Goal: Navigation & Orientation: Find specific page/section

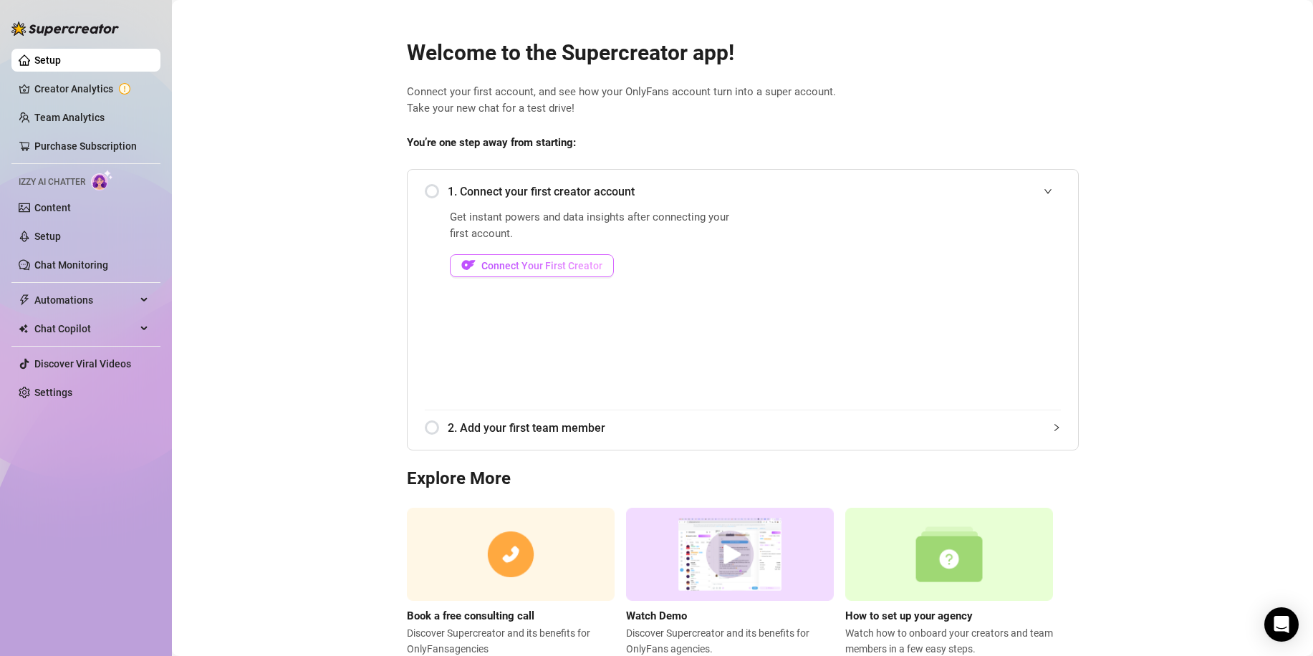
click at [511, 267] on span "Connect Your First Creator" at bounding box center [541, 265] width 121 height 11
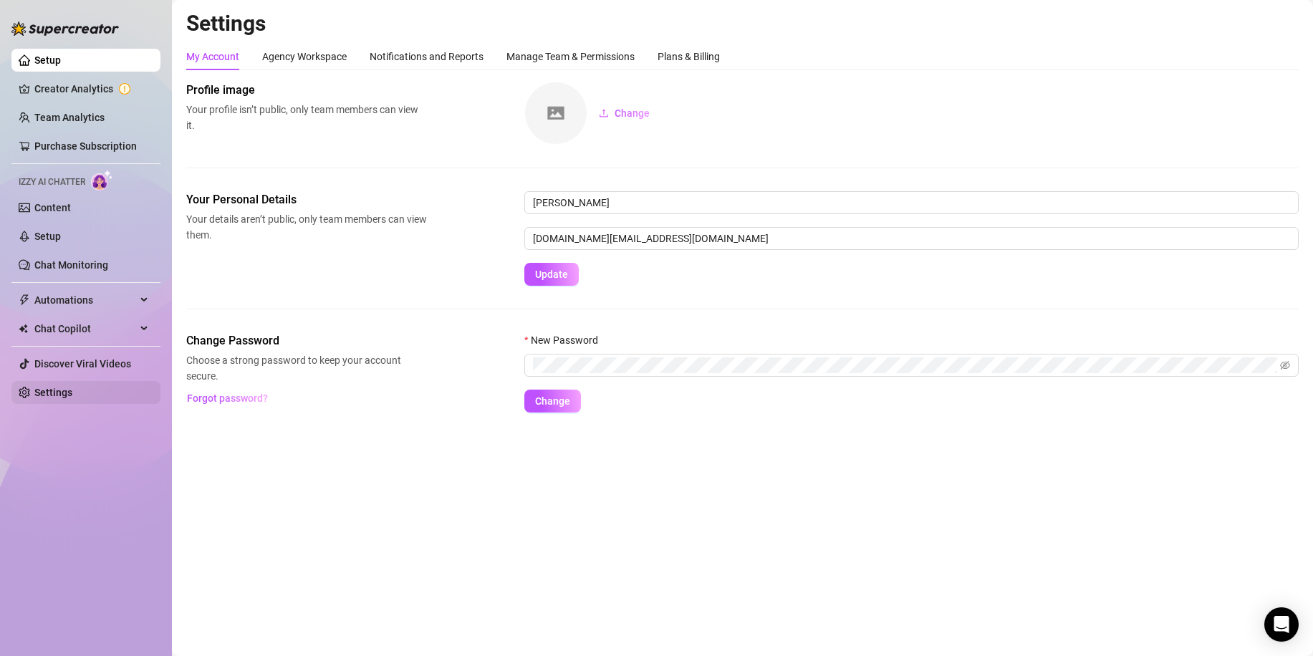
click at [40, 394] on link "Settings" at bounding box center [53, 392] width 38 height 11
click at [53, 398] on link "Settings" at bounding box center [53, 392] width 38 height 11
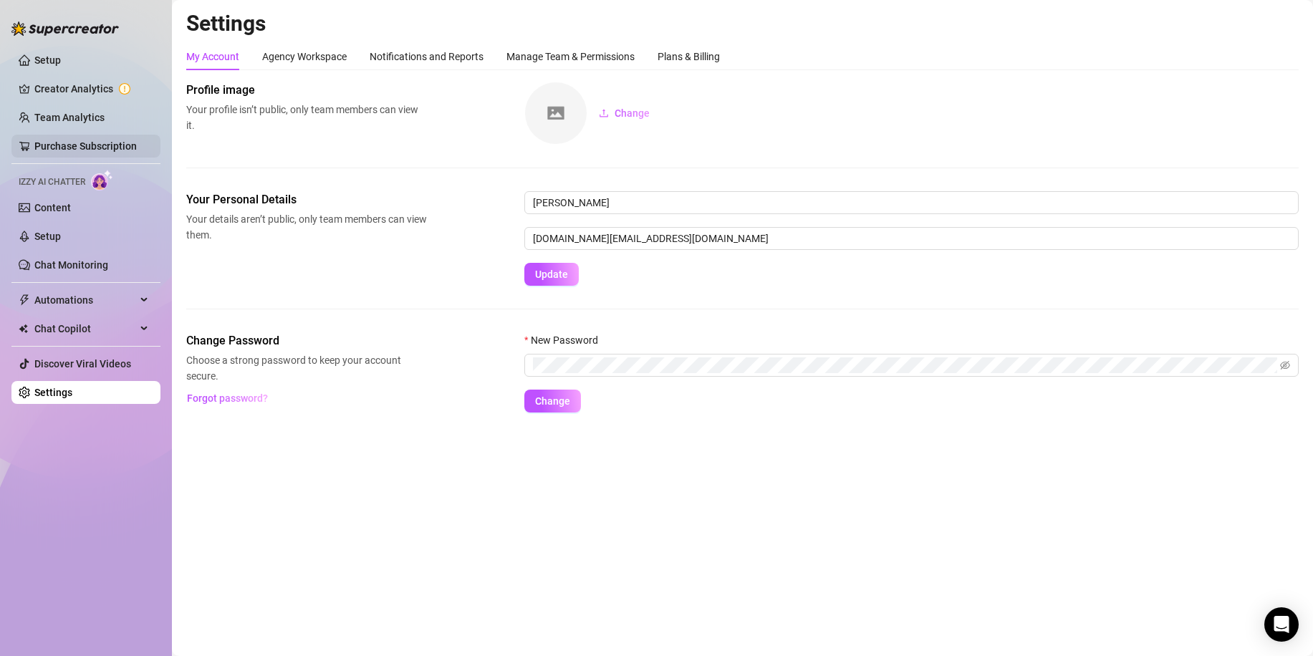
click at [76, 149] on link "Purchase Subscription" at bounding box center [85, 145] width 102 height 11
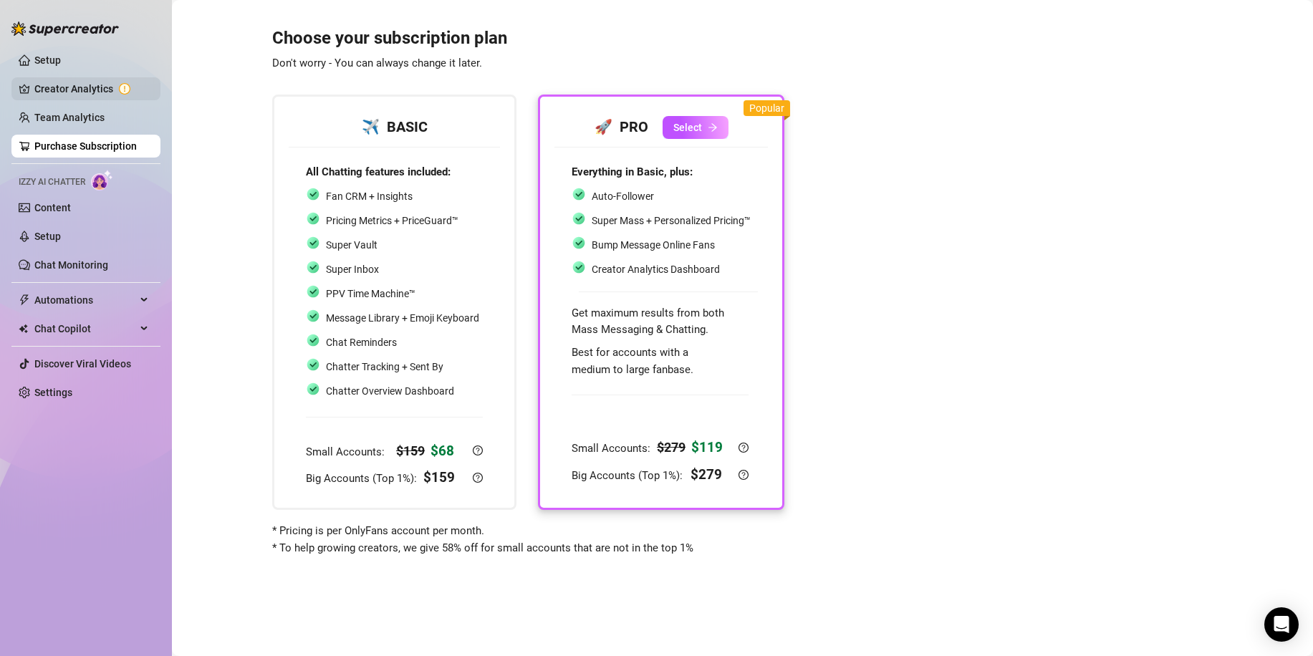
click at [64, 87] on link "Creator Analytics" at bounding box center [91, 88] width 115 height 23
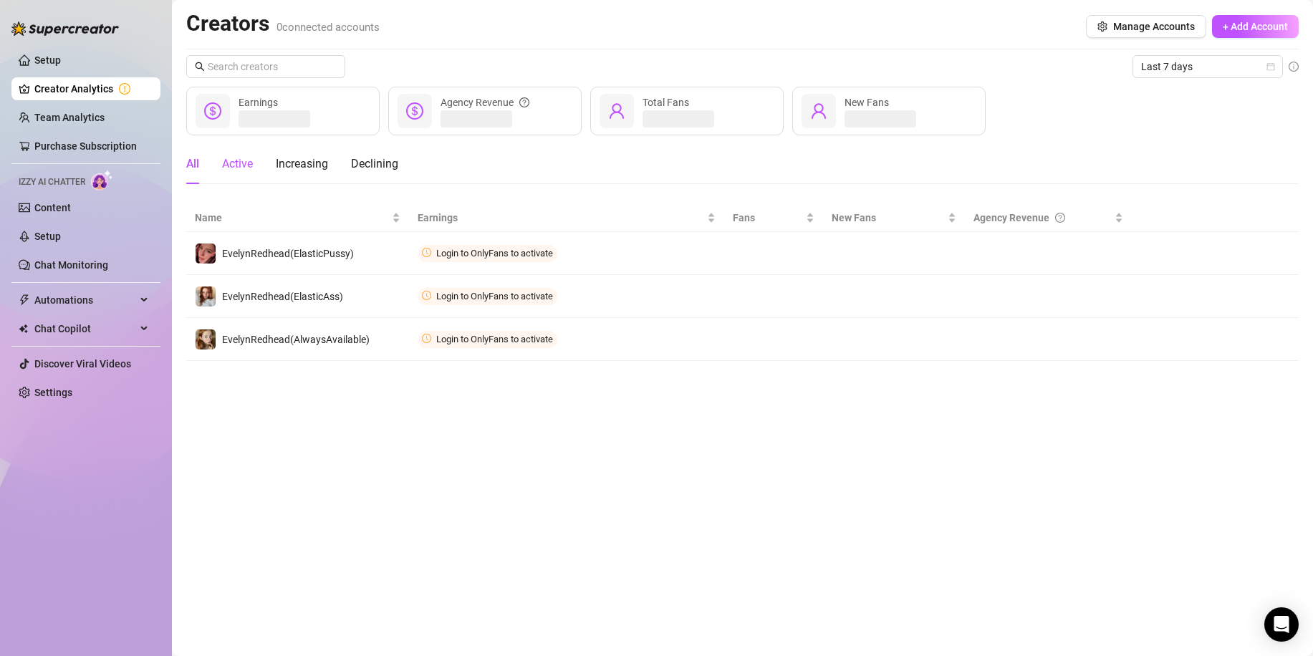
click at [245, 161] on div "Active" at bounding box center [237, 163] width 31 height 17
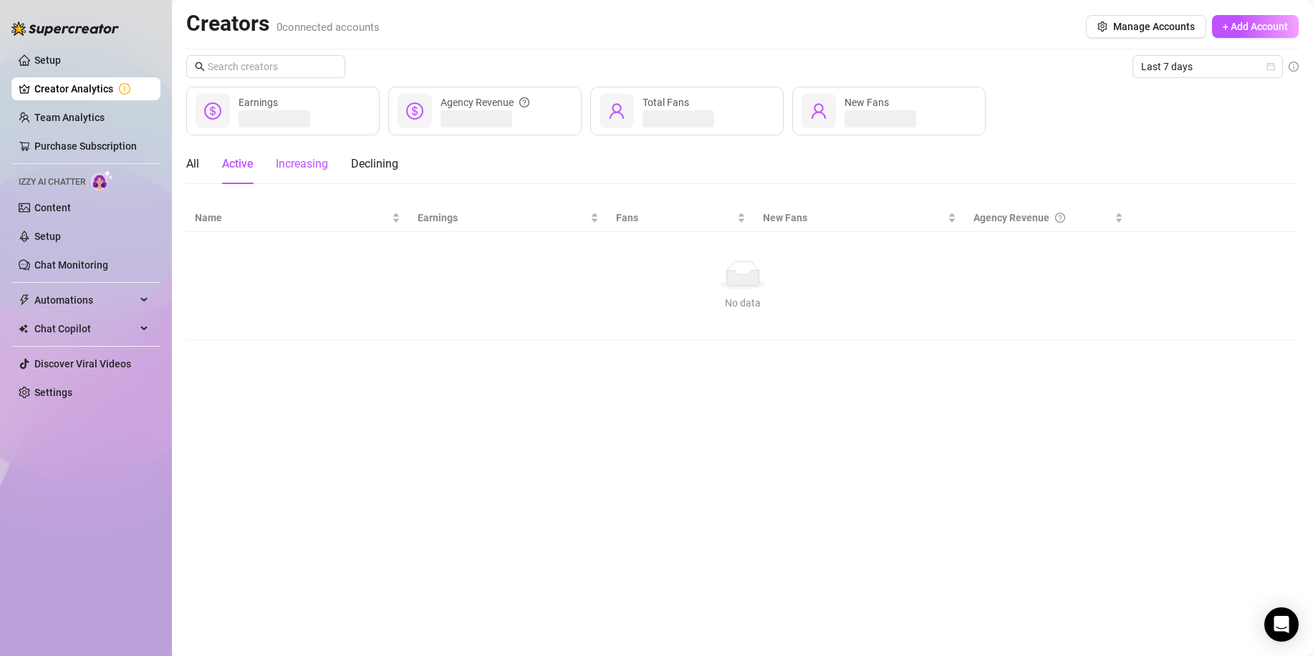
click at [307, 161] on div "Increasing" at bounding box center [302, 163] width 52 height 17
click at [196, 164] on div "All" at bounding box center [192, 163] width 13 height 17
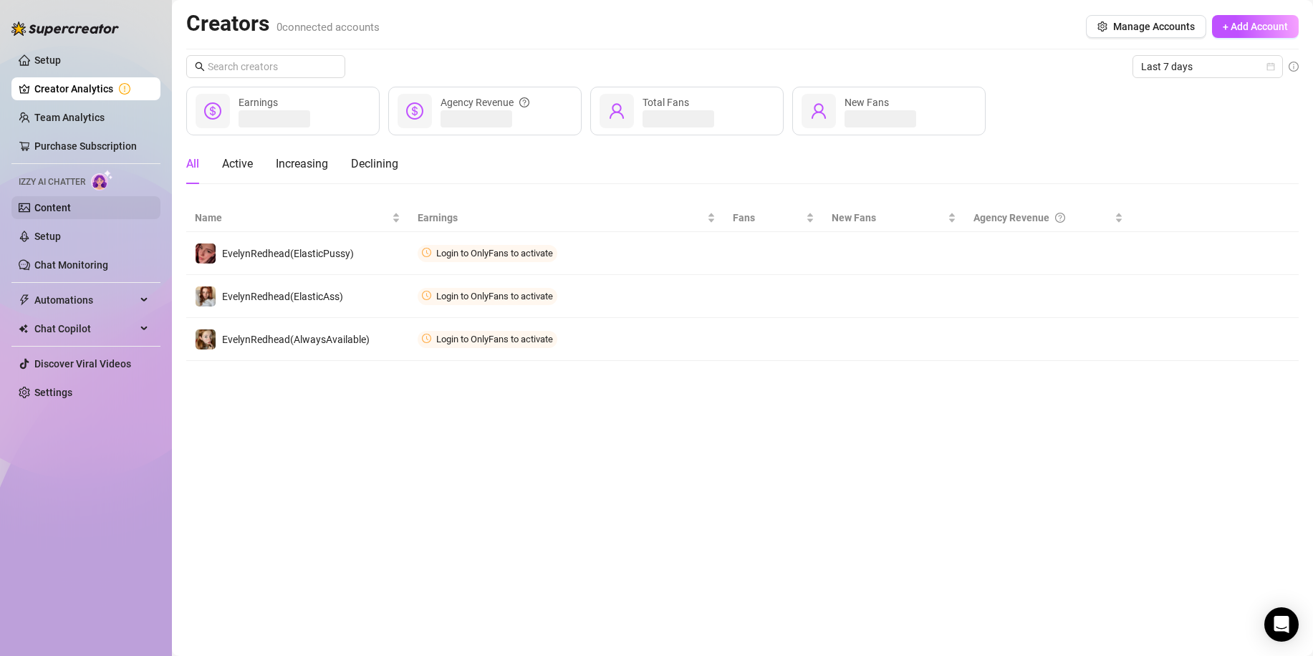
click at [50, 211] on link "Content" at bounding box center [52, 207] width 37 height 11
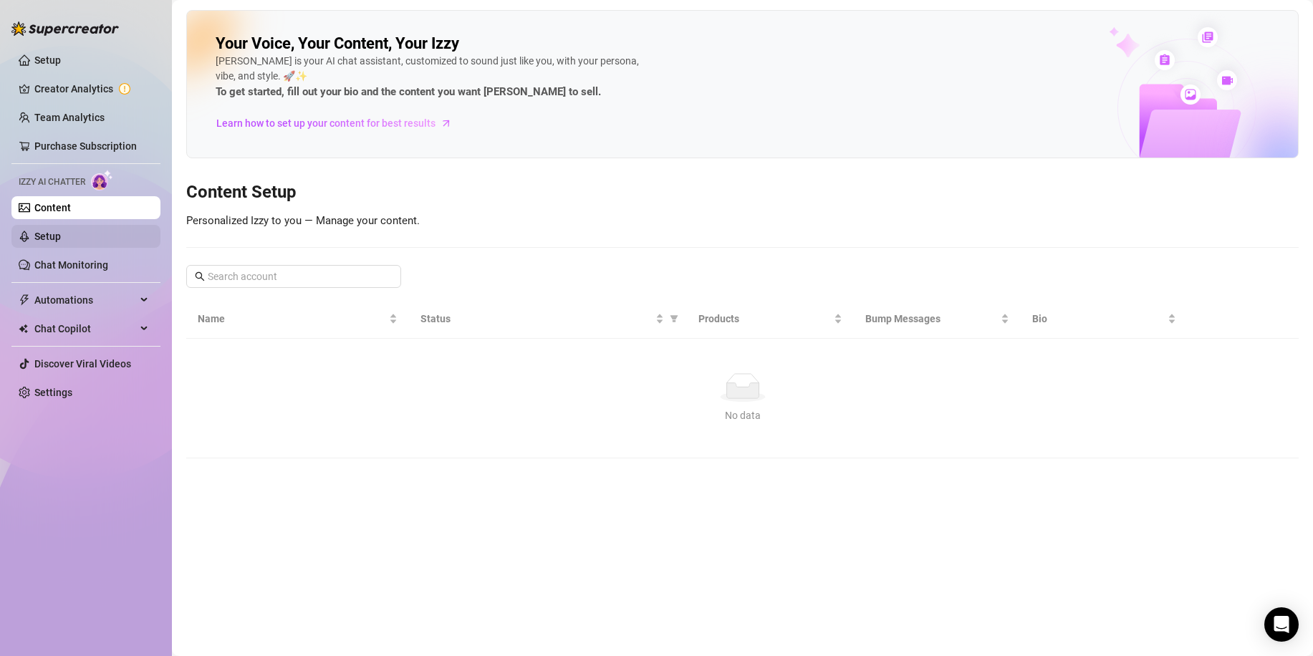
click at [54, 231] on link "Setup" at bounding box center [47, 236] width 26 height 11
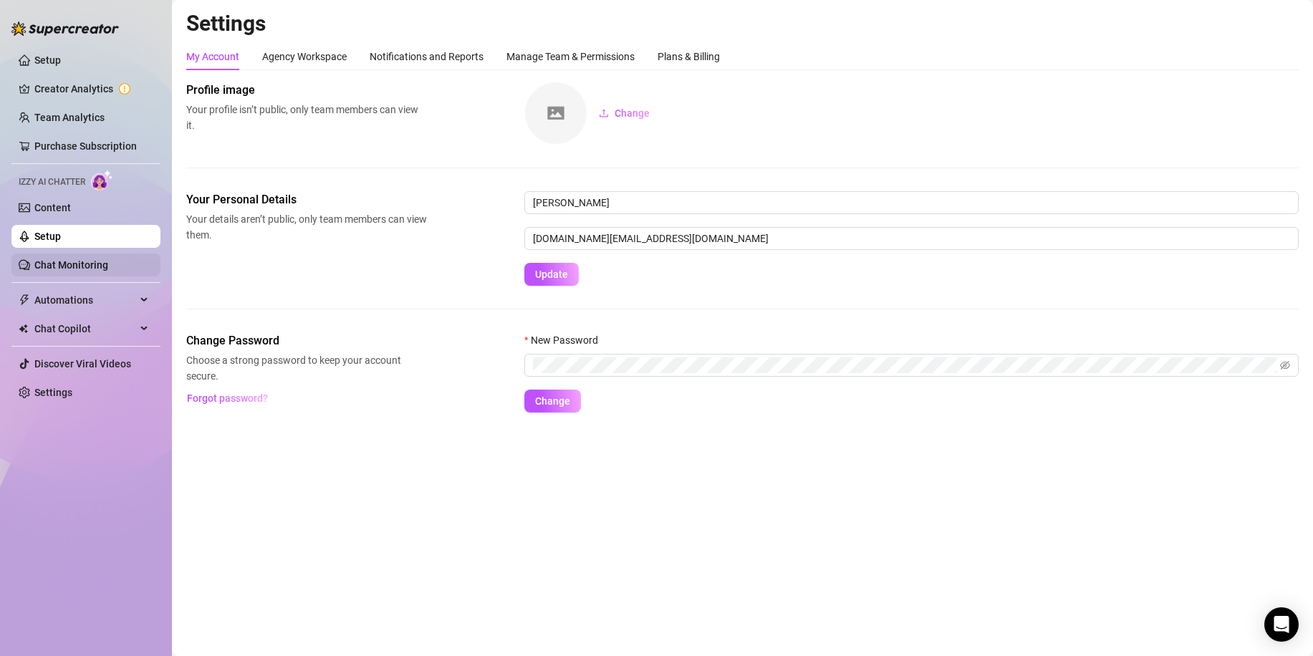
click at [77, 266] on link "Chat Monitoring" at bounding box center [71, 264] width 74 height 11
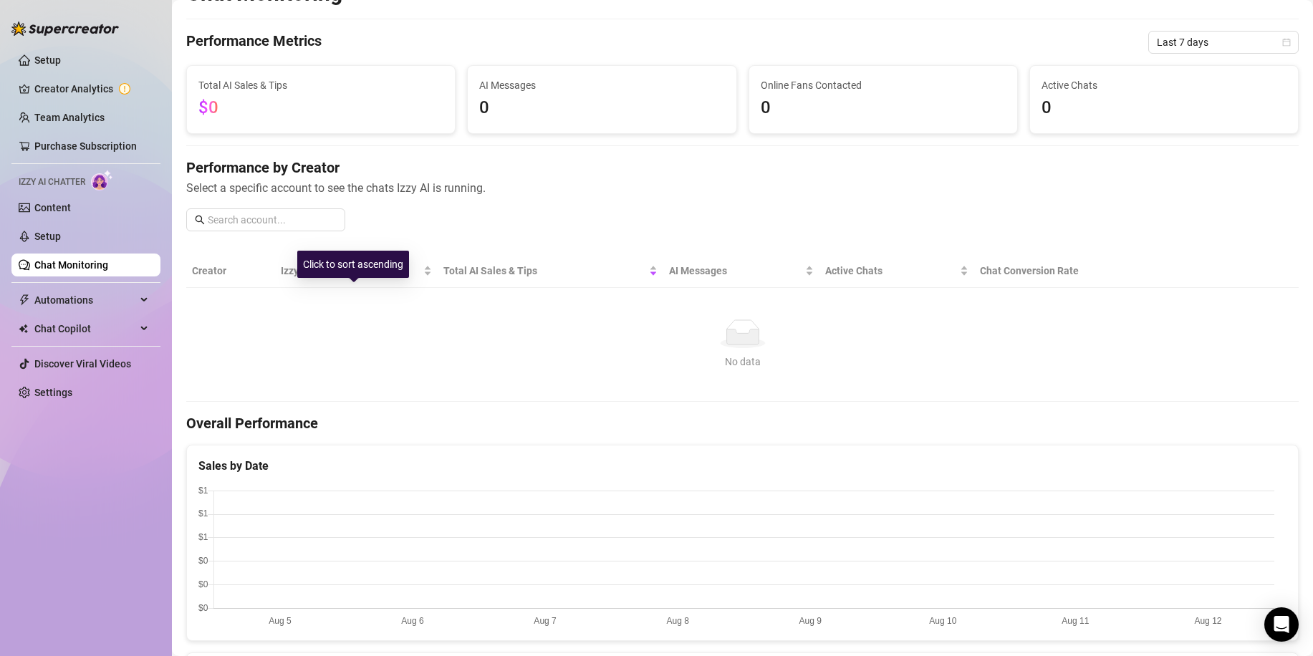
scroll to position [143, 0]
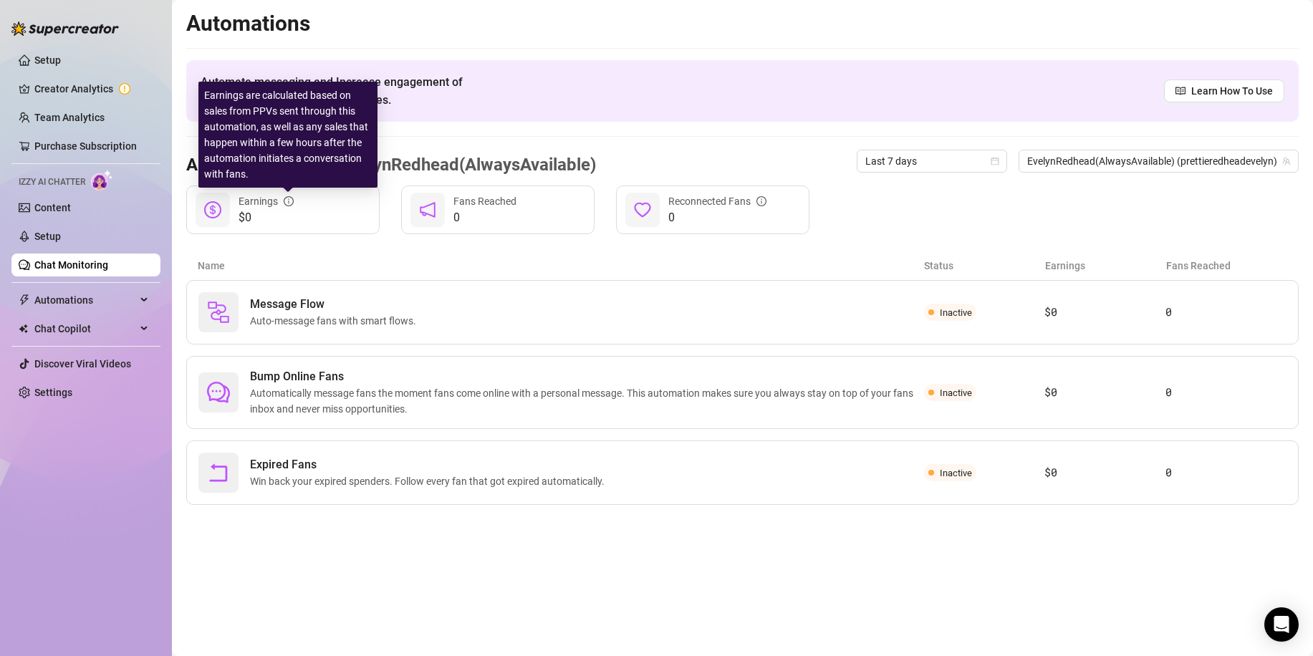
click at [286, 206] on icon "info-circle" at bounding box center [289, 201] width 10 height 10
